Goal: Information Seeking & Learning: Check status

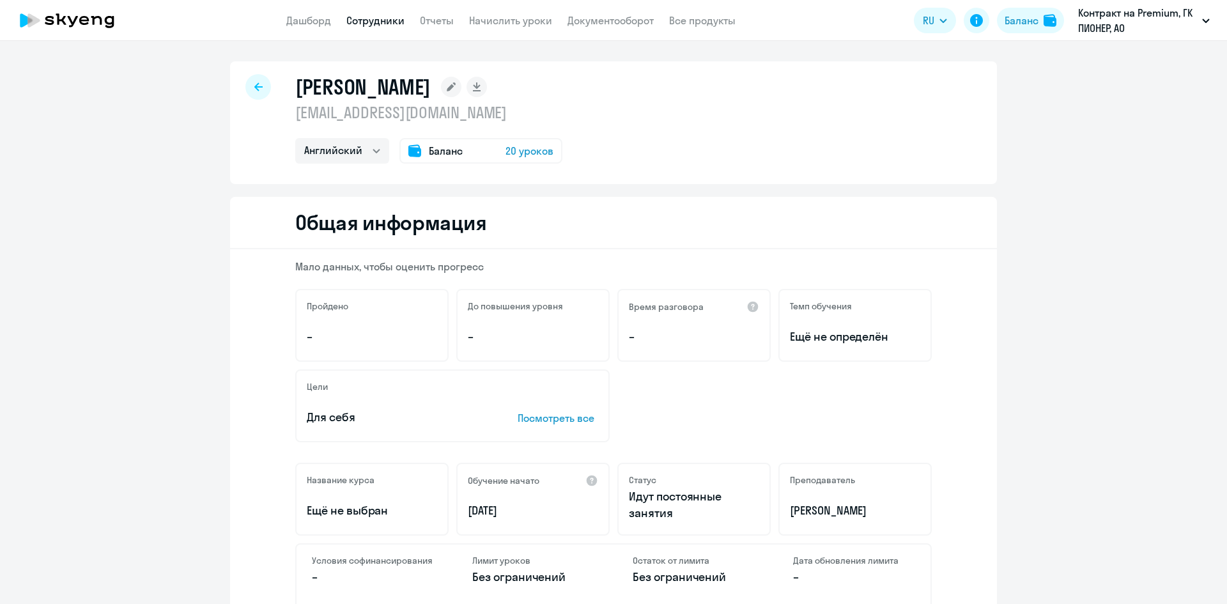
select select "english"
click at [520, 154] on span "20 уроков" at bounding box center [529, 150] width 48 height 15
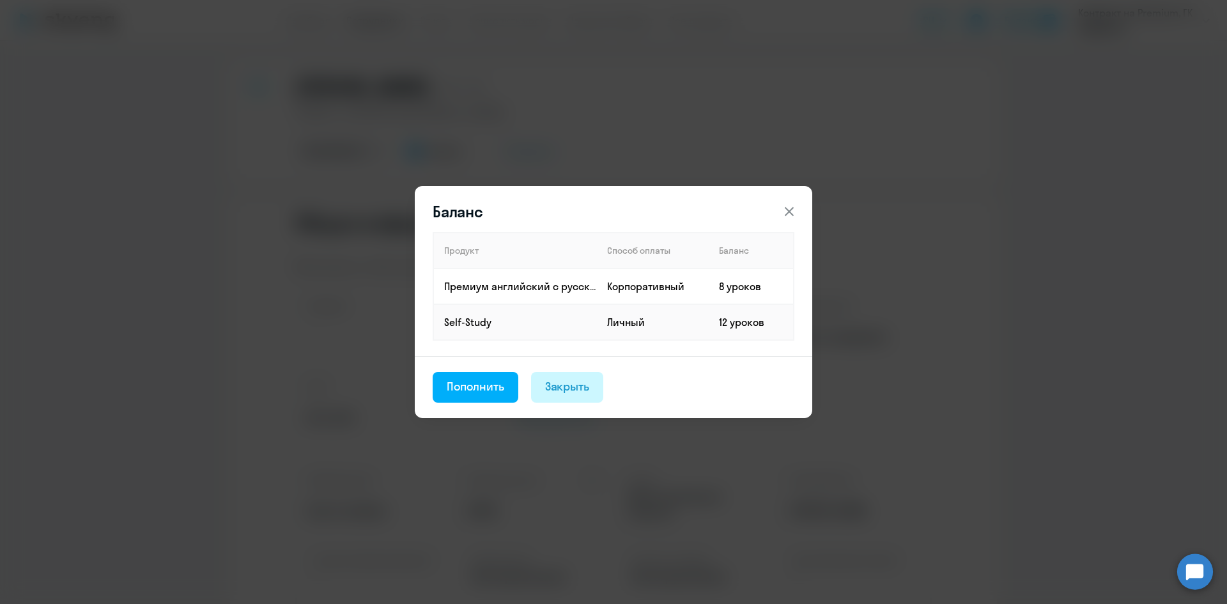
click at [562, 394] on div "Закрыть" at bounding box center [567, 386] width 45 height 17
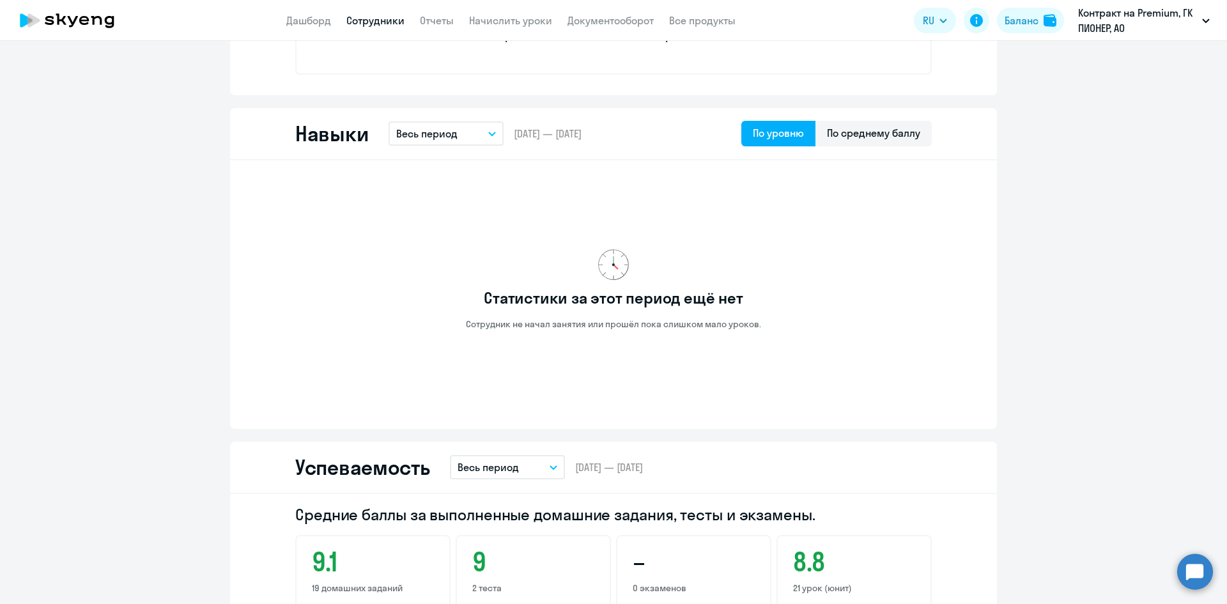
scroll to position [575, 0]
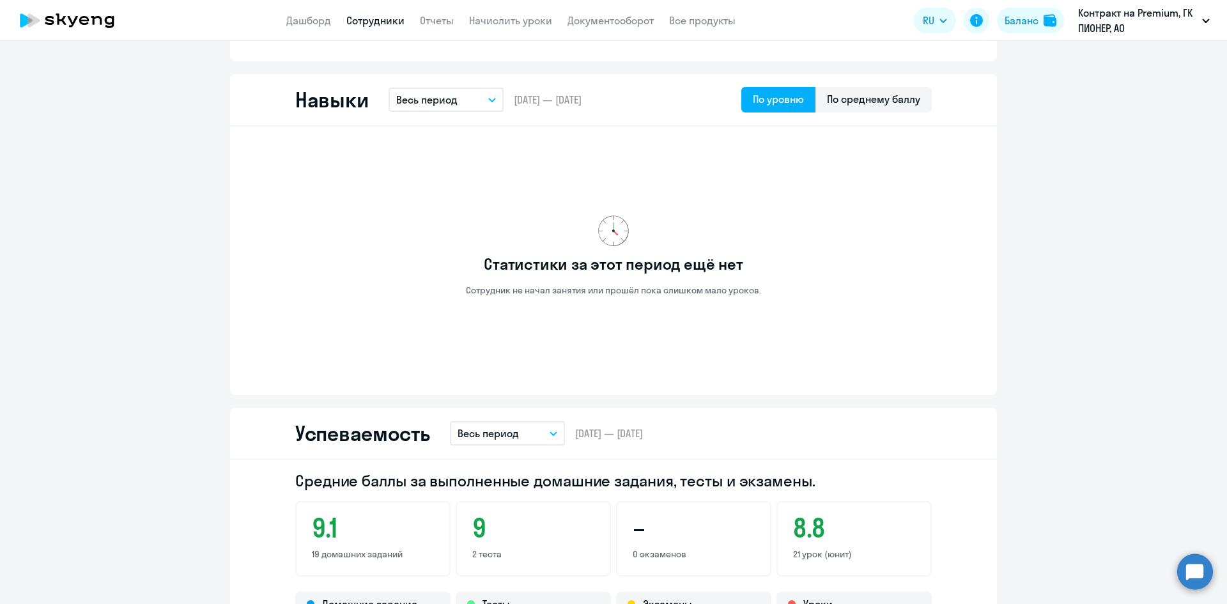
click at [448, 100] on p "Весь период" at bounding box center [426, 99] width 61 height 15
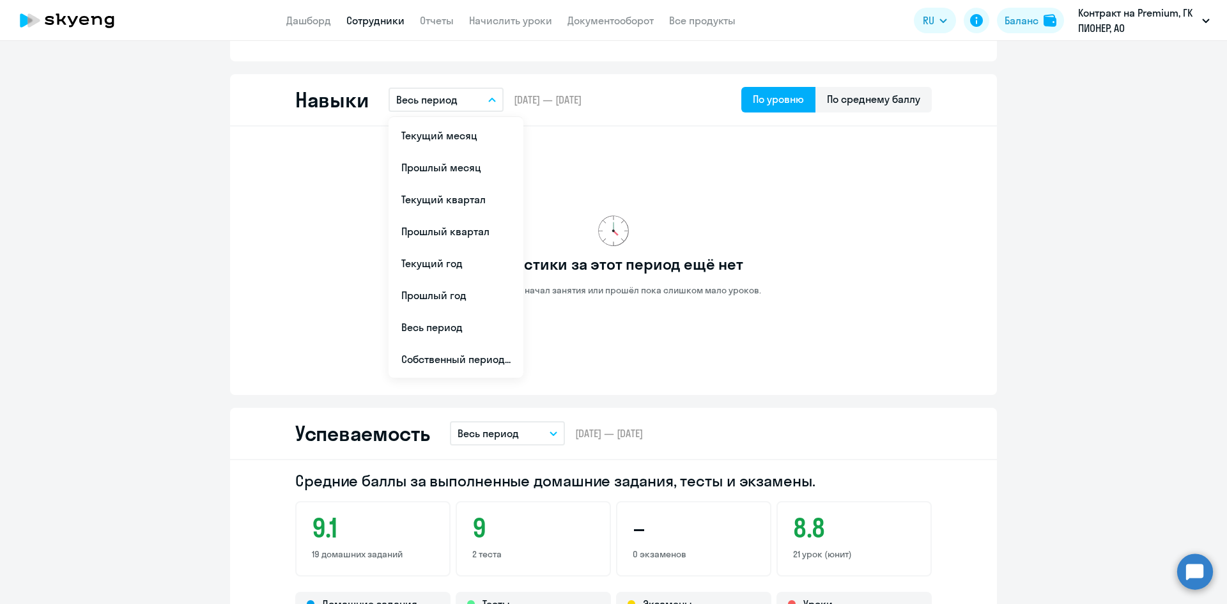
click at [468, 101] on button "Весь период" at bounding box center [445, 100] width 115 height 24
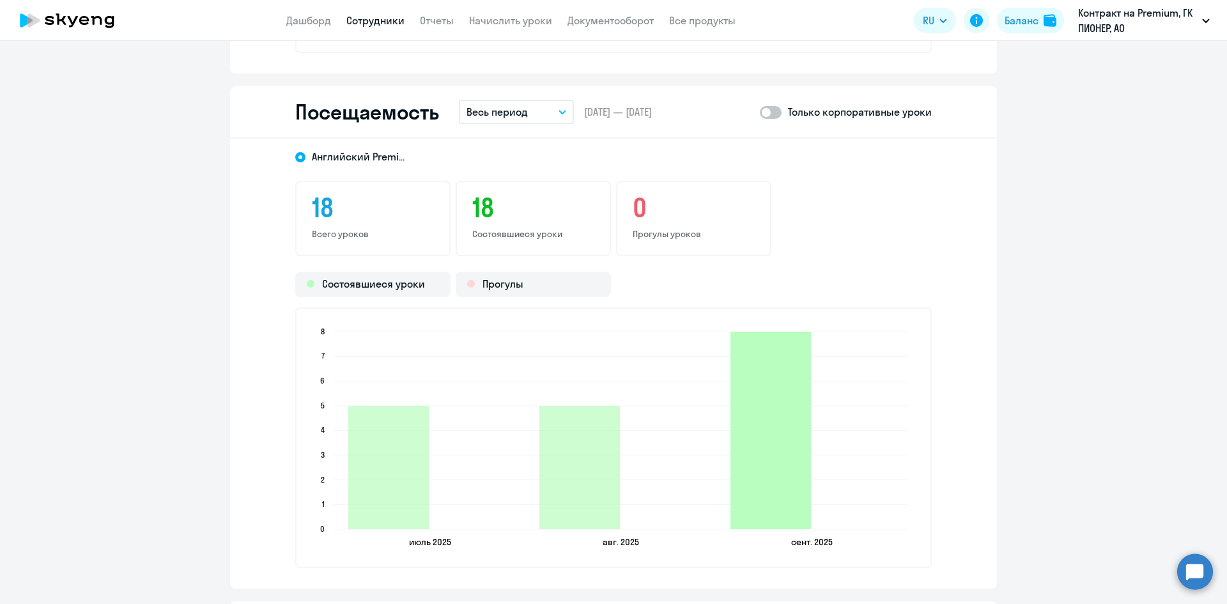
scroll to position [1469, 0]
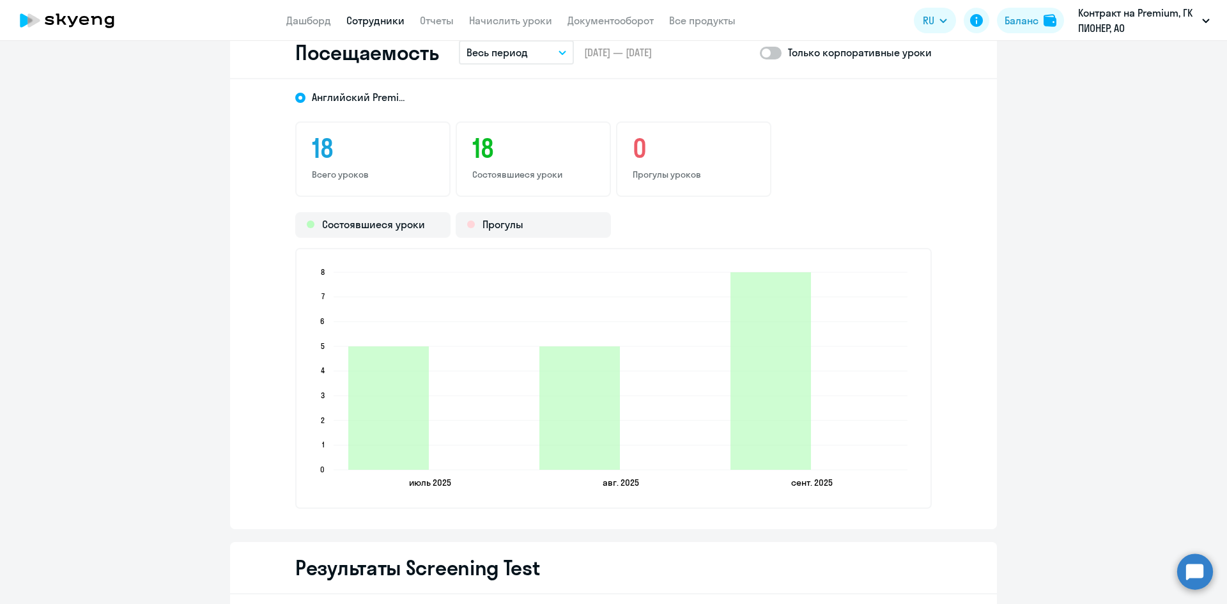
click at [492, 150] on h3 "18" at bounding box center [533, 148] width 122 height 31
click at [376, 230] on div "Состоявшиеся уроки" at bounding box center [372, 225] width 155 height 26
click at [414, 228] on div "Состоявшиеся уроки" at bounding box center [372, 225] width 155 height 26
click at [410, 305] on icon "[DATE] [DATE] [DATE] [DATE] [DATE] [DATE] 0 0 1 1 2 2 3 3 4 4 5 5 6 6 7 7 8 8" at bounding box center [613, 378] width 607 height 225
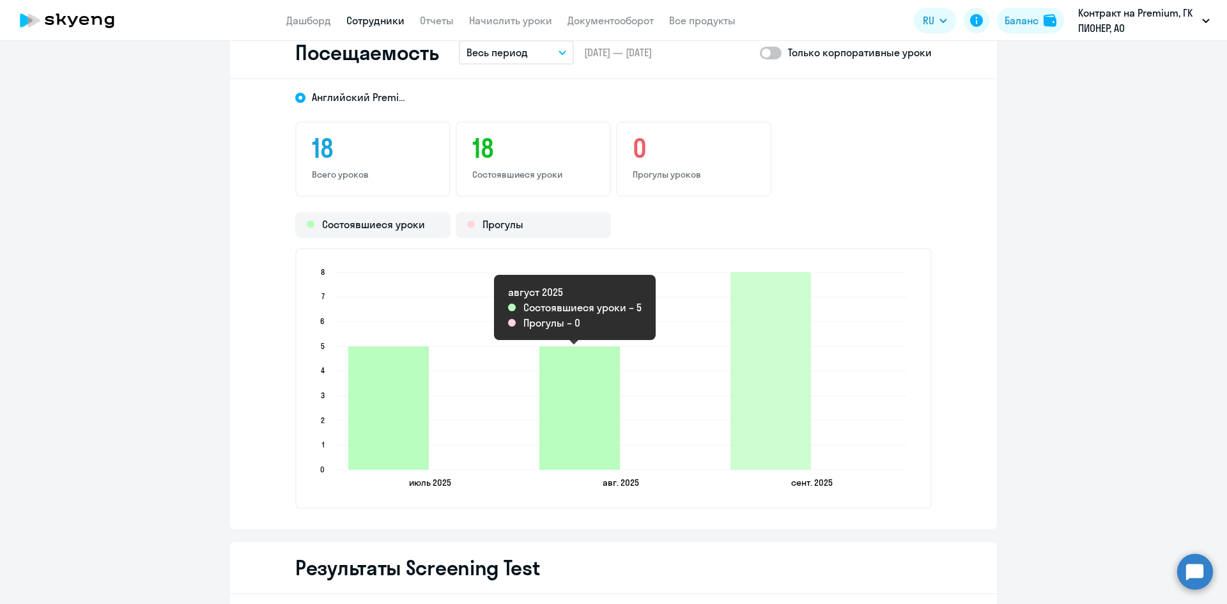
click at [567, 394] on icon "2025-08-25T21:00:00.000Z Состоявшиеся уроки 5" at bounding box center [579, 407] width 81 height 123
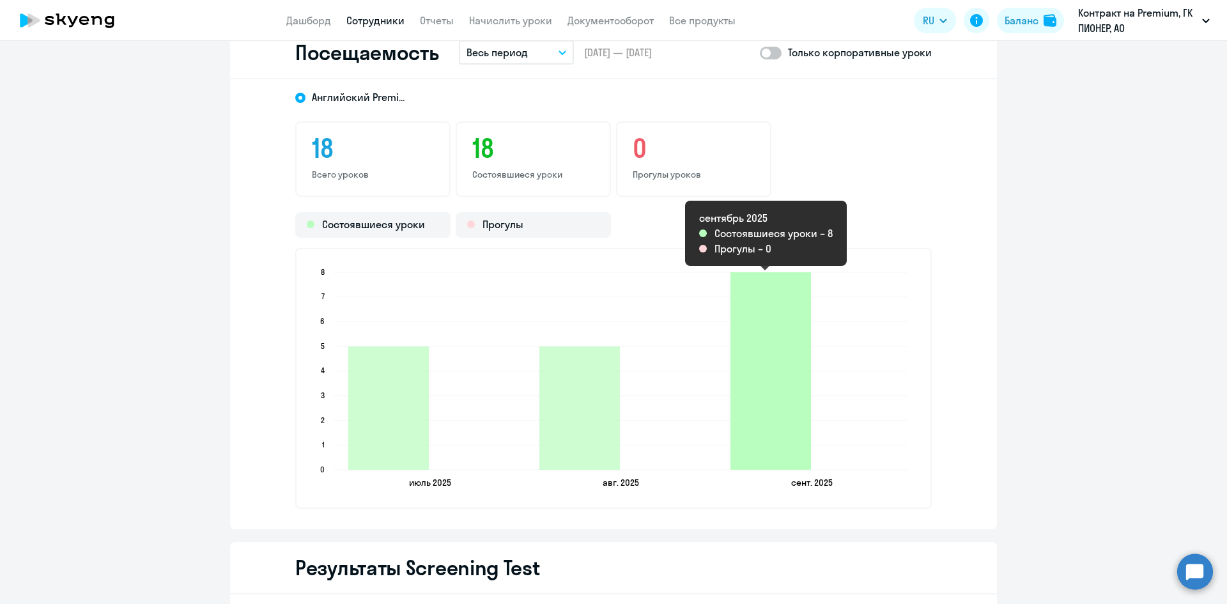
click at [749, 359] on icon "2025-09-22T21:00:00.000Z Состоявшиеся уроки 8" at bounding box center [770, 370] width 81 height 197
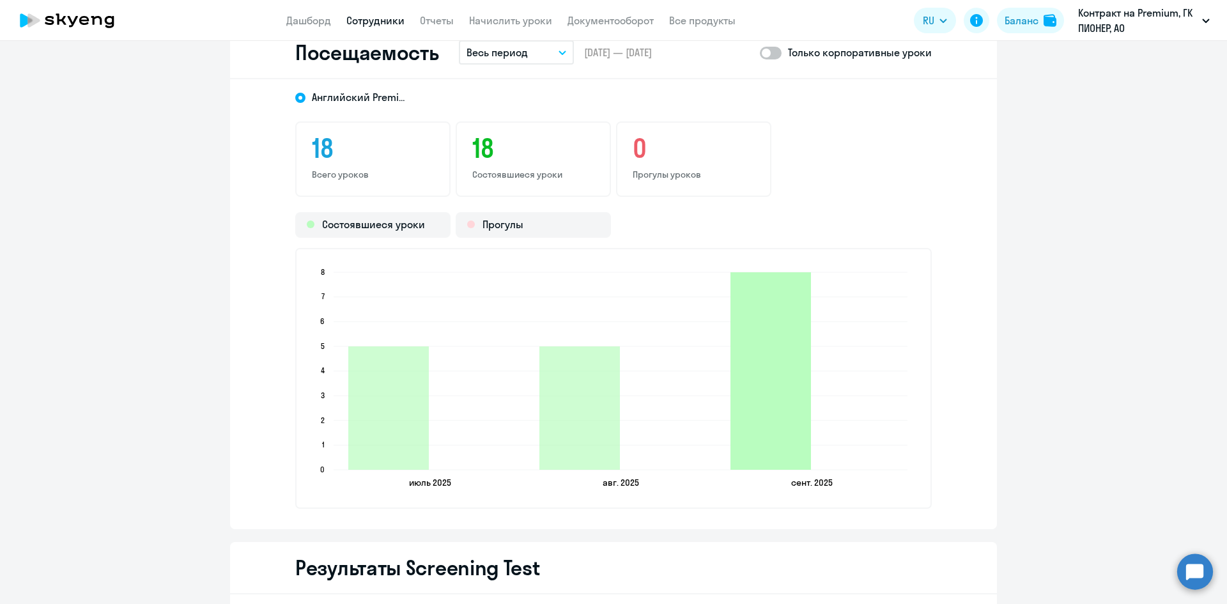
click at [756, 351] on icon "2025-09-22T21:00:00.000Z Состоявшиеся уроки 8" at bounding box center [770, 370] width 81 height 197
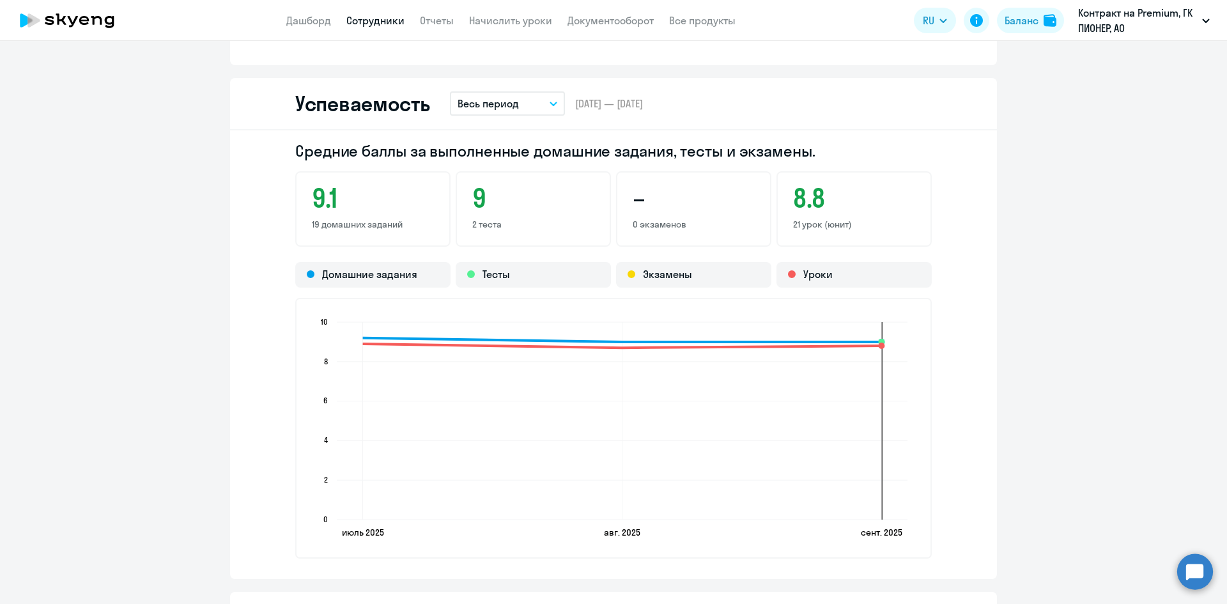
scroll to position [894, 0]
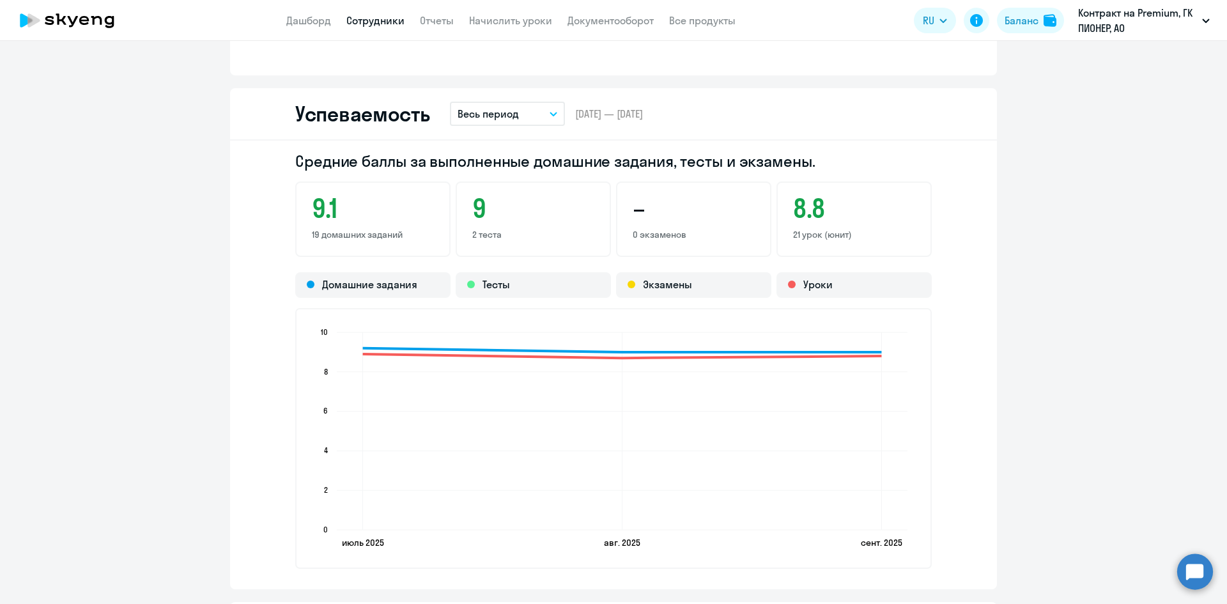
click at [470, 225] on div "9 2 теста" at bounding box center [533, 218] width 155 height 75
click at [473, 207] on h3 "9" at bounding box center [533, 208] width 122 height 31
click at [475, 239] on p "2 теста" at bounding box center [533, 235] width 122 height 12
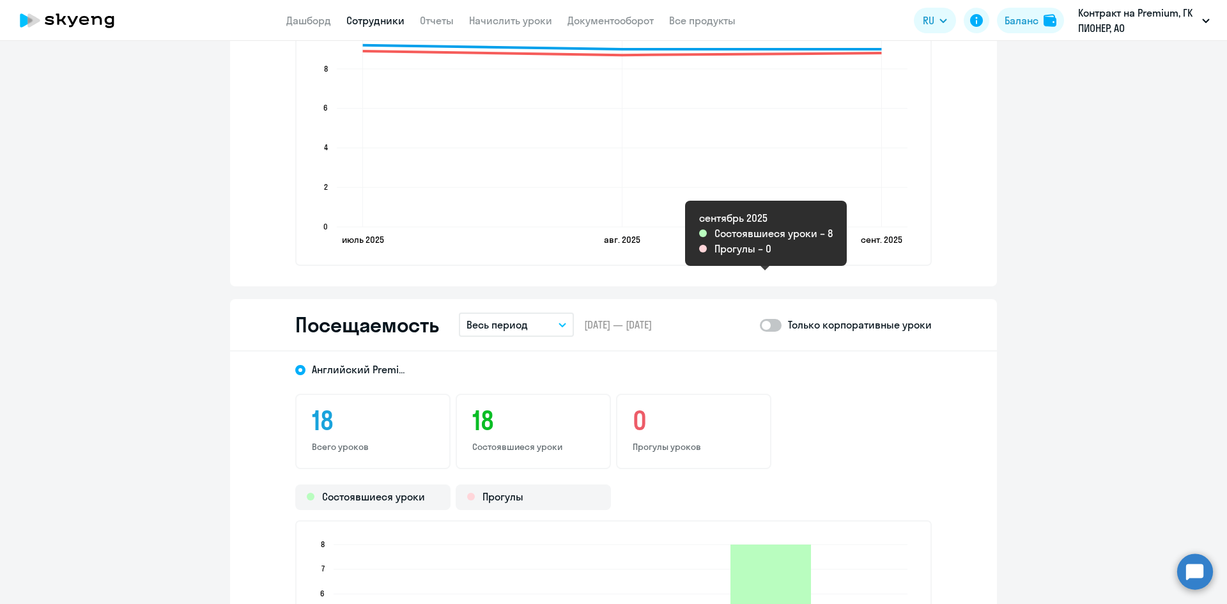
scroll to position [1086, 0]
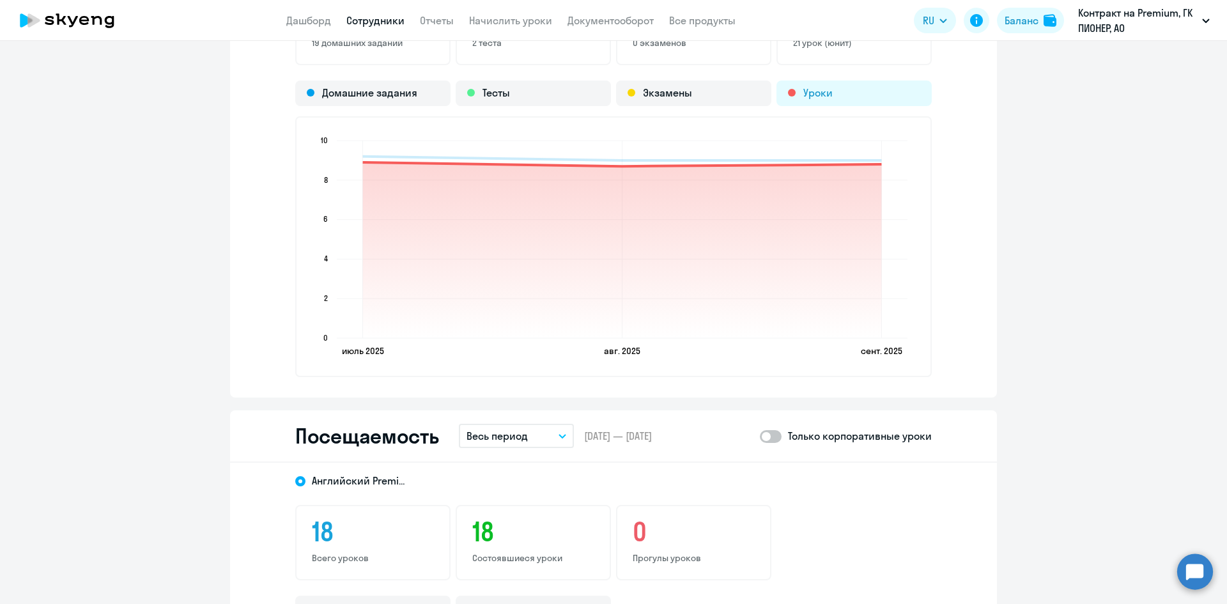
click at [808, 96] on div "Уроки" at bounding box center [853, 94] width 155 height 26
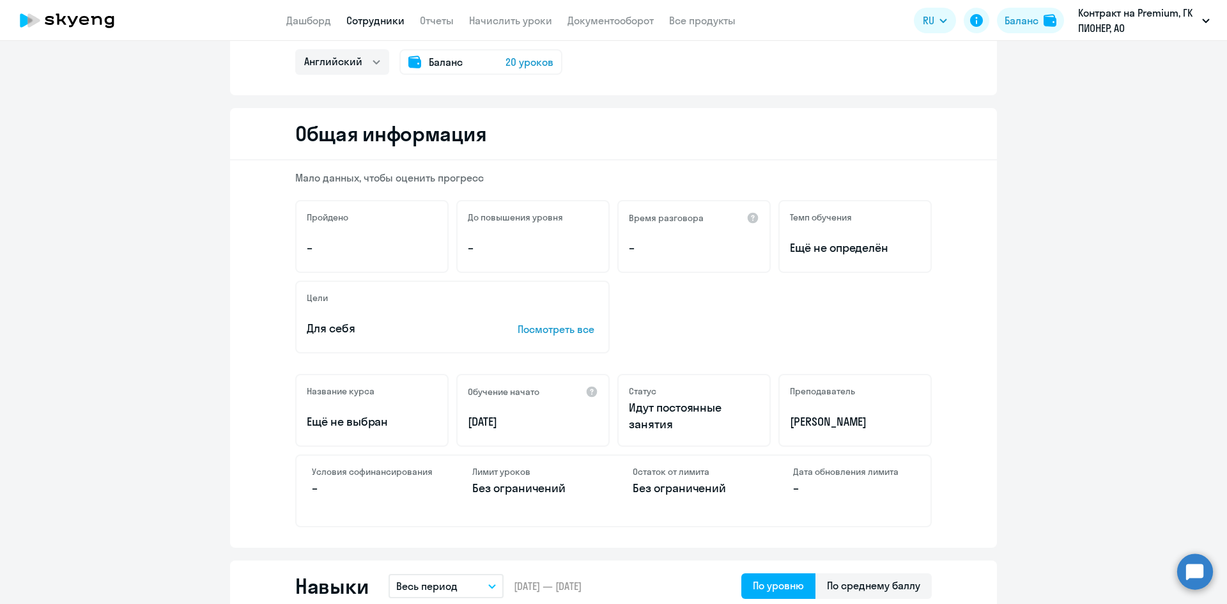
scroll to position [0, 0]
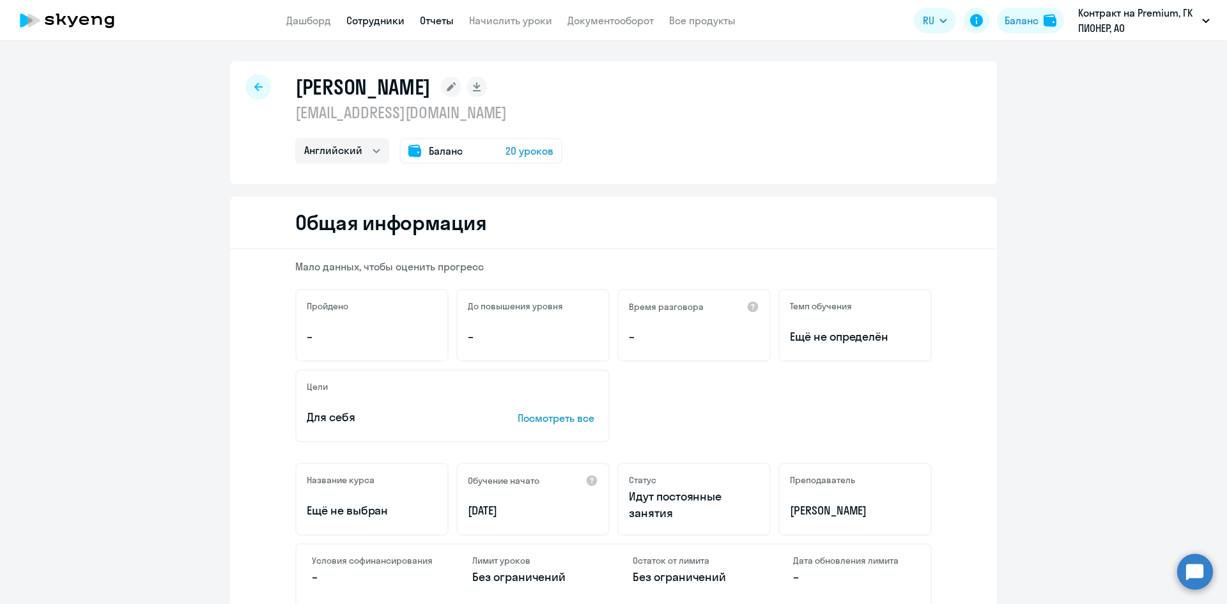
click at [446, 20] on link "Отчеты" at bounding box center [437, 20] width 34 height 13
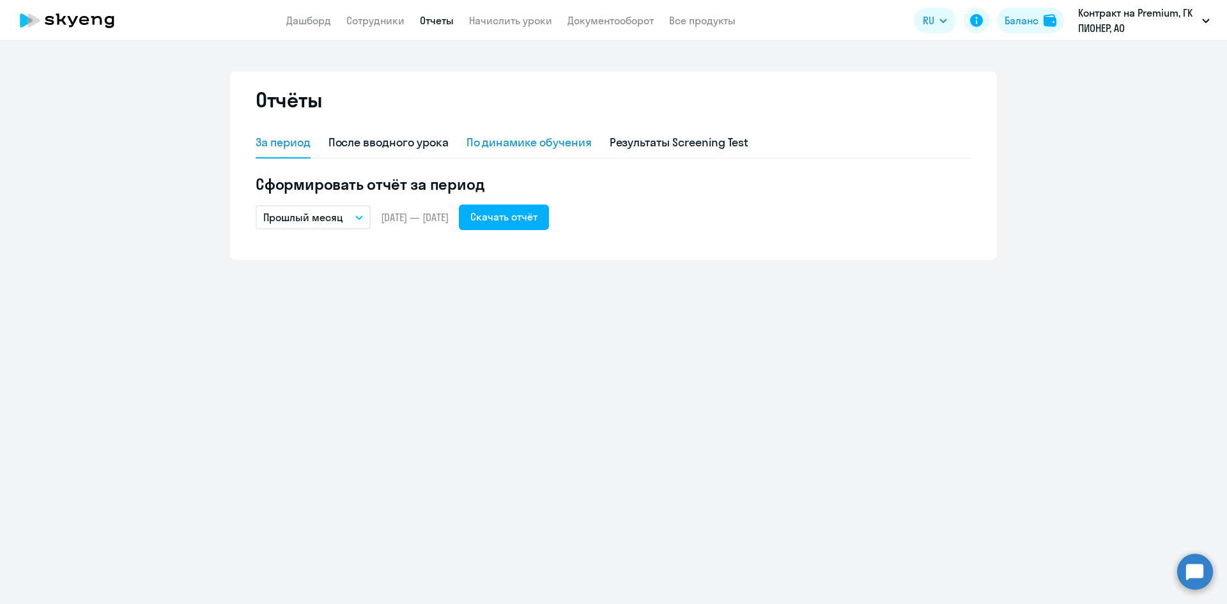
click at [525, 145] on div "По динамике обучения" at bounding box center [528, 142] width 125 height 17
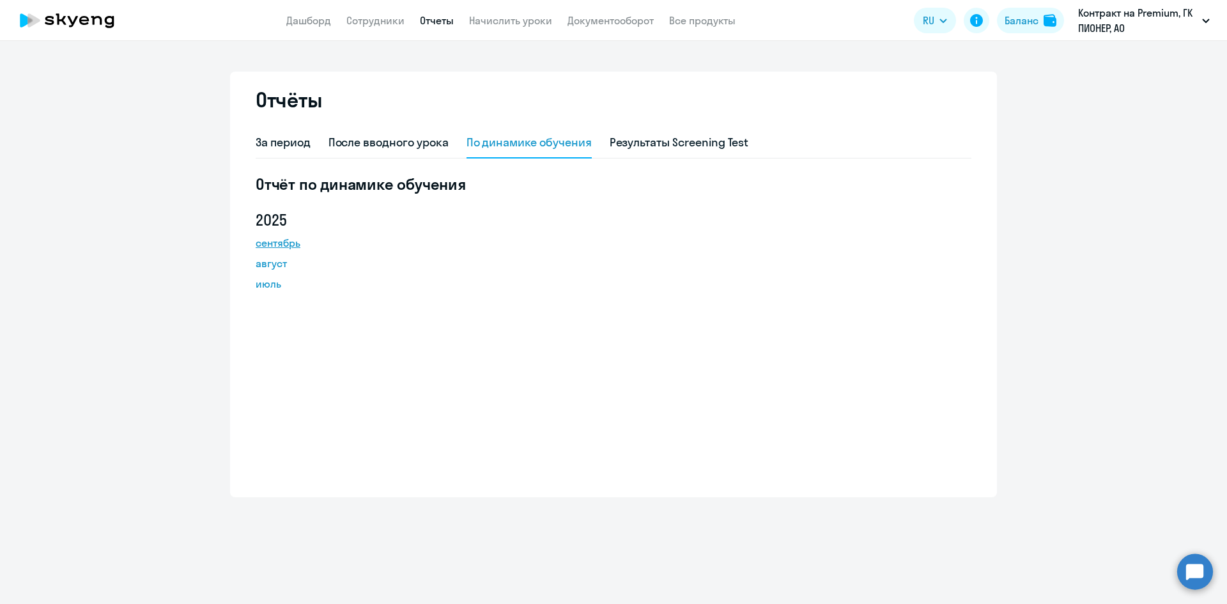
click at [298, 243] on link "сентябрь" at bounding box center [313, 242] width 115 height 15
